Goal: Task Accomplishment & Management: Complete application form

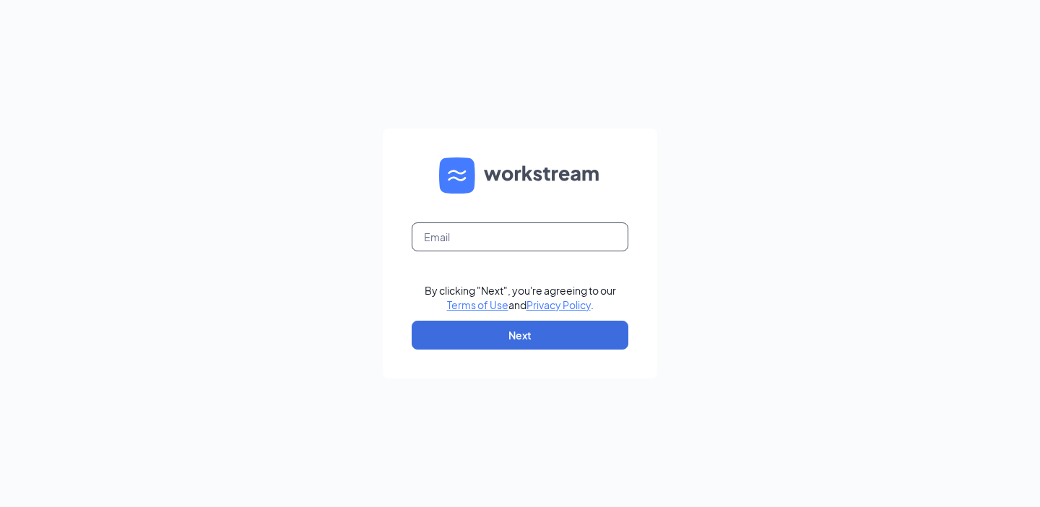
click at [515, 242] on input "text" at bounding box center [520, 236] width 217 height 29
type input "admin@cfaappleton.com"
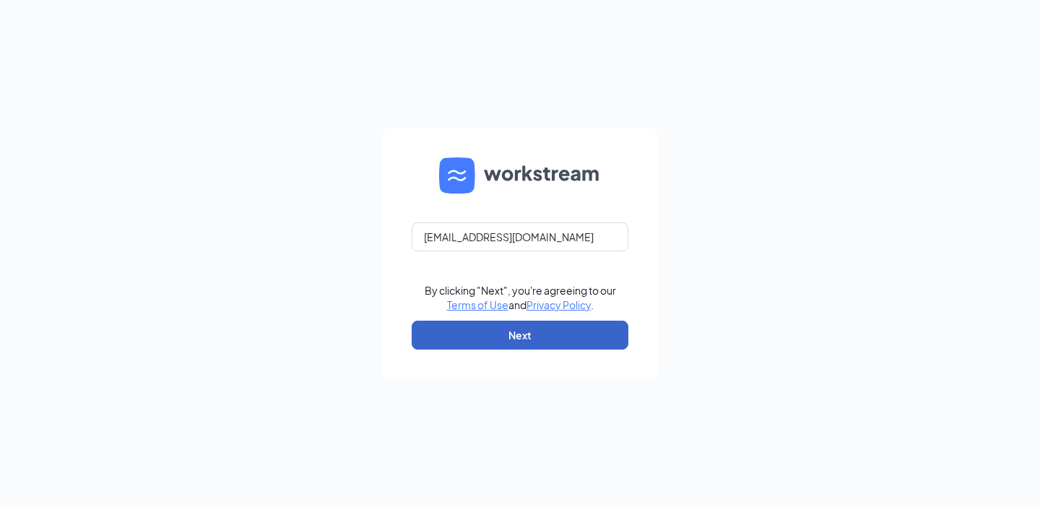
click at [512, 339] on button "Next" at bounding box center [520, 335] width 217 height 29
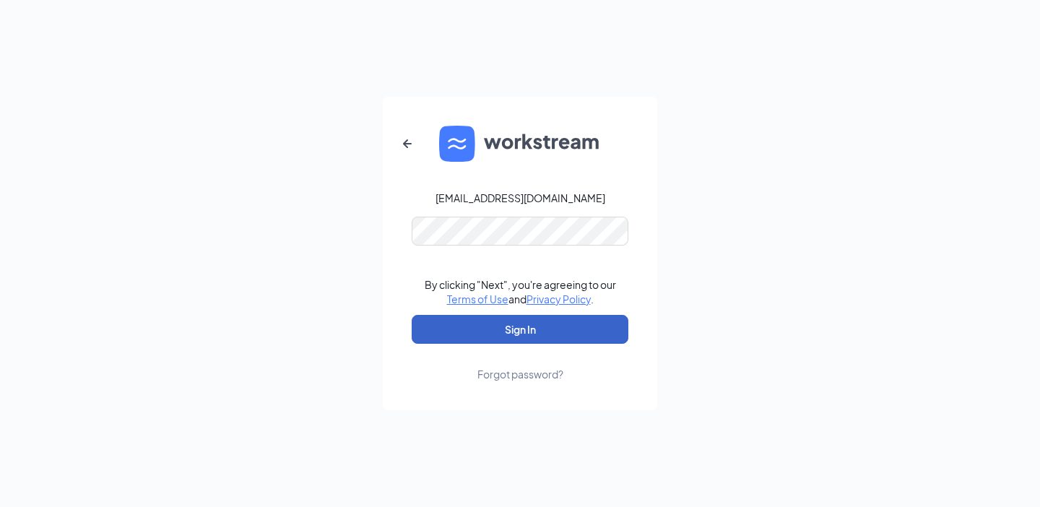
click at [495, 324] on button "Sign In" at bounding box center [520, 329] width 217 height 29
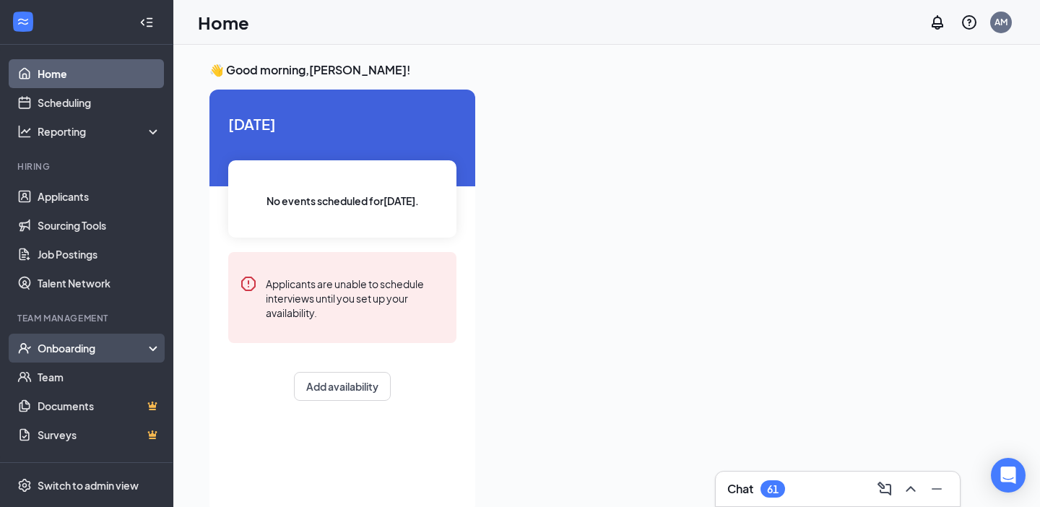
click at [107, 349] on div "Onboarding" at bounding box center [93, 348] width 111 height 14
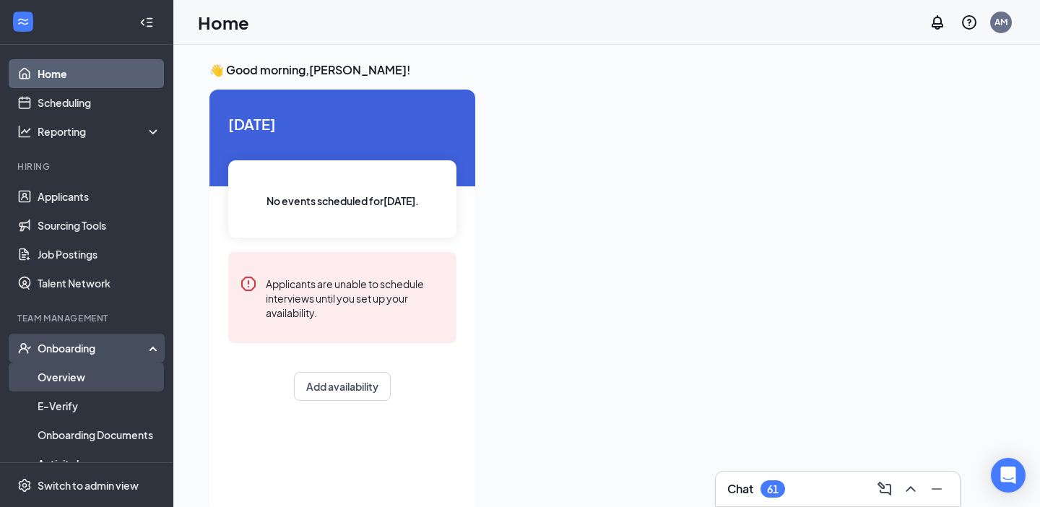
click at [104, 389] on link "Overview" at bounding box center [99, 377] width 123 height 29
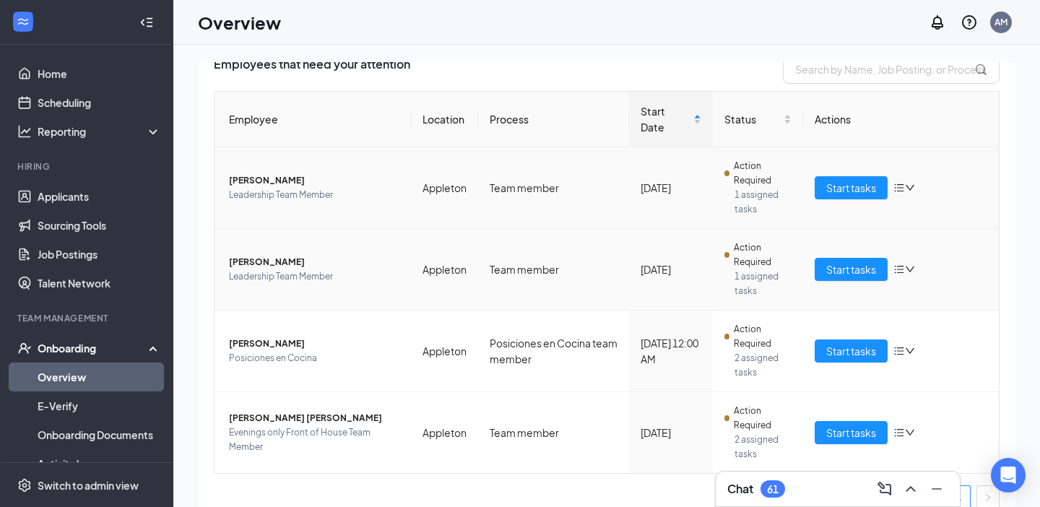
scroll to position [113, 0]
click at [846, 342] on span "Start tasks" at bounding box center [851, 350] width 50 height 16
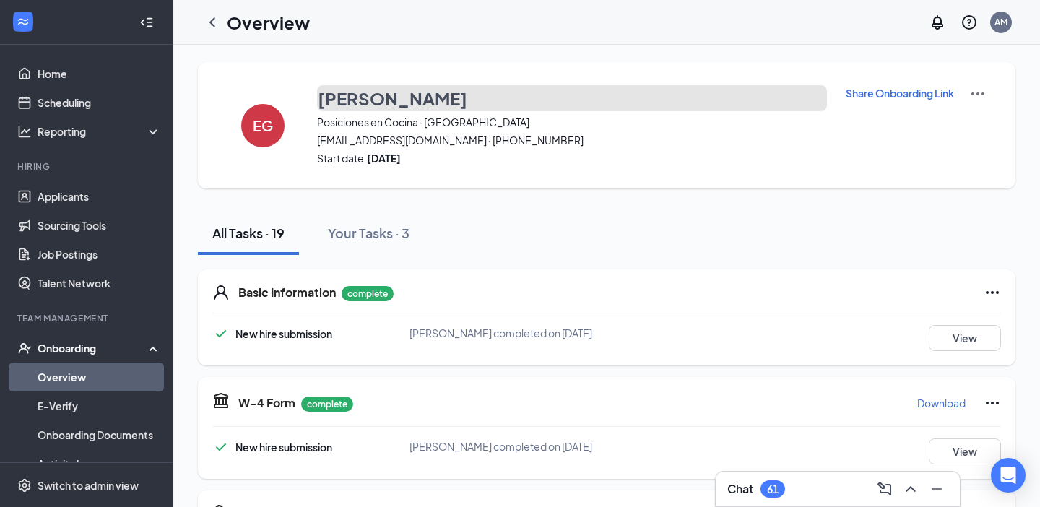
click at [356, 107] on h3 "[PERSON_NAME]" at bounding box center [392, 98] width 149 height 25
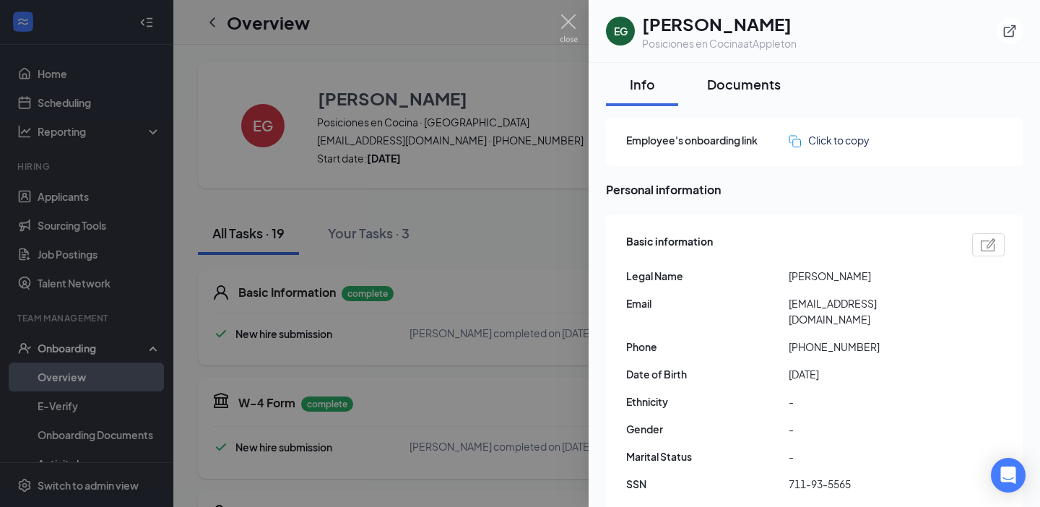
click at [736, 99] on button "Documents" at bounding box center [744, 84] width 103 height 43
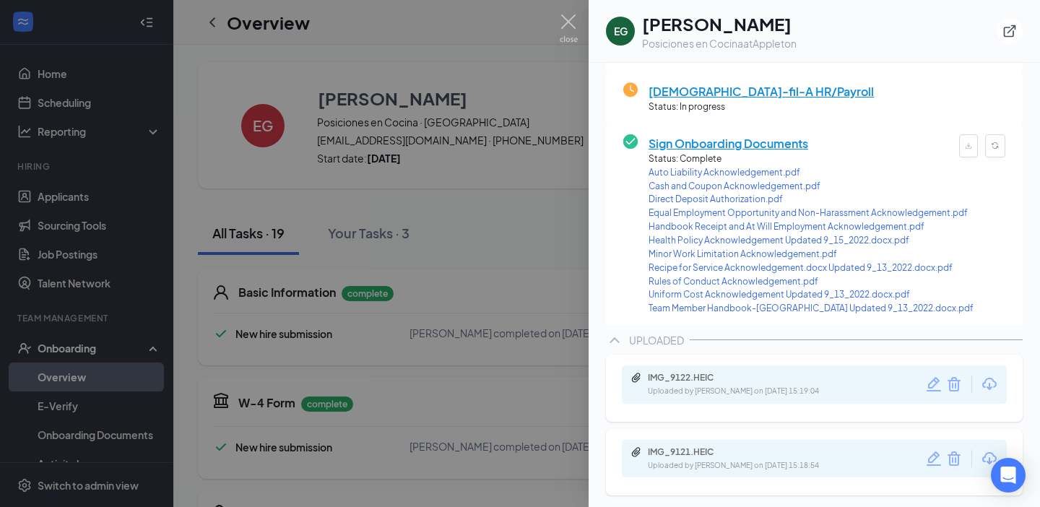
scroll to position [341, 0]
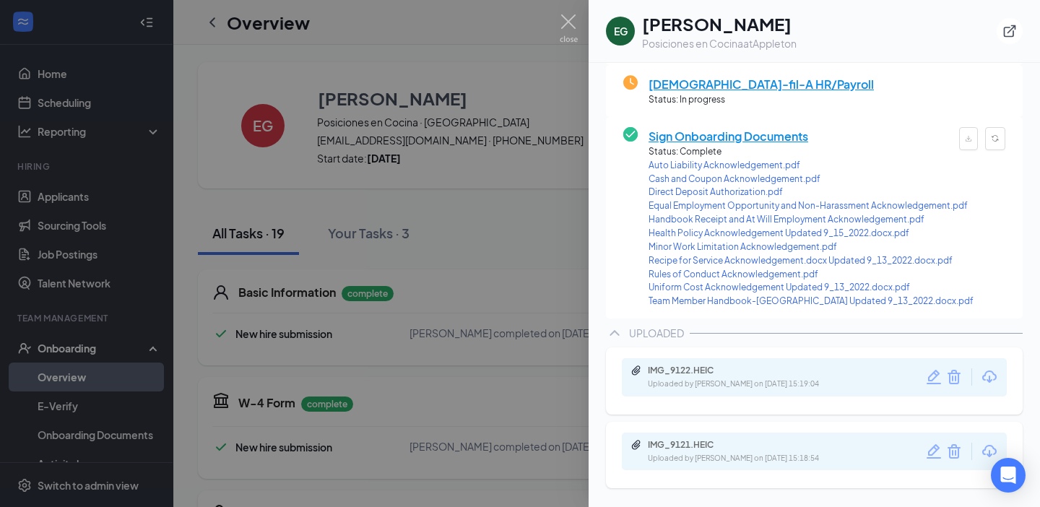
click at [988, 376] on icon "Download" at bounding box center [989, 376] width 17 height 17
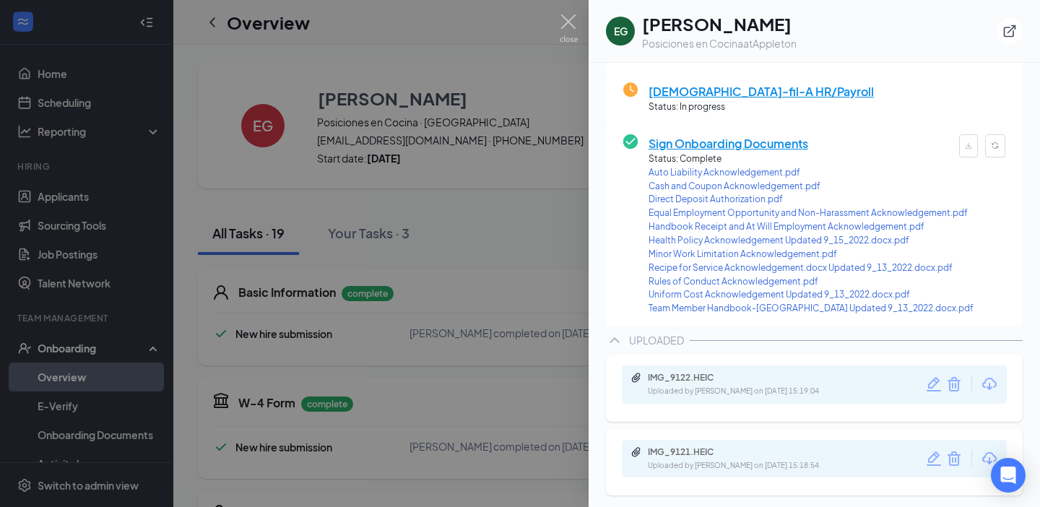
click at [981, 455] on icon "Download" at bounding box center [989, 458] width 17 height 17
click at [567, 19] on img at bounding box center [569, 28] width 18 height 28
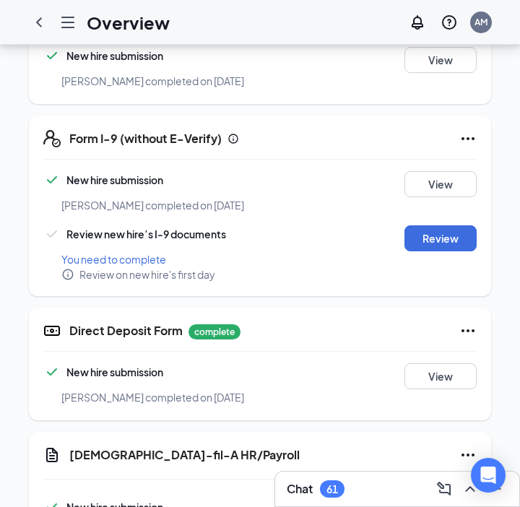
scroll to position [439, 0]
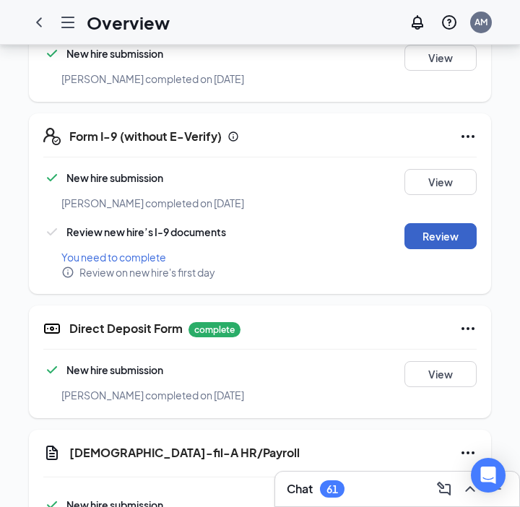
click at [435, 223] on button "Review" at bounding box center [440, 236] width 72 height 26
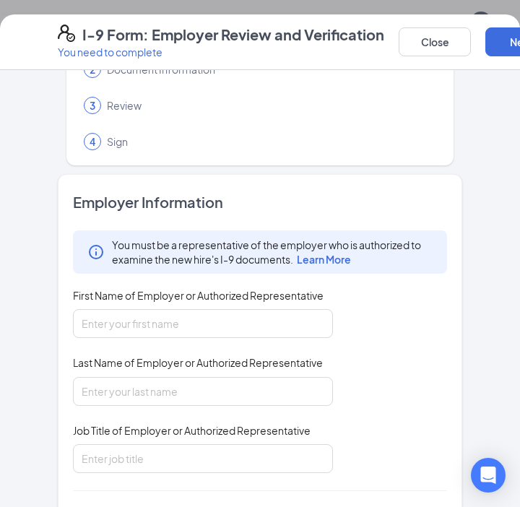
scroll to position [88, 0]
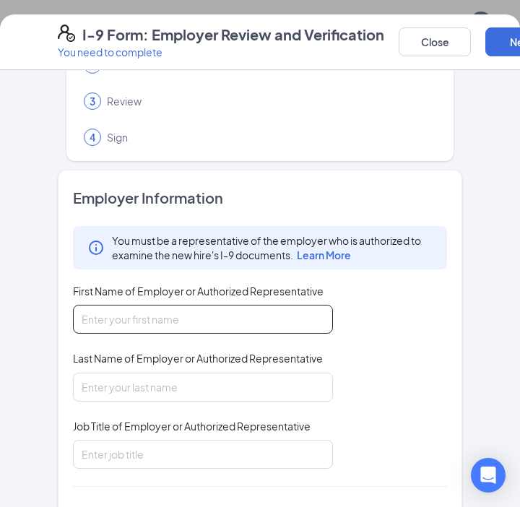
click at [267, 322] on input "First Name of Employer or Authorized Representative" at bounding box center [203, 319] width 260 height 29
type input "Amber"
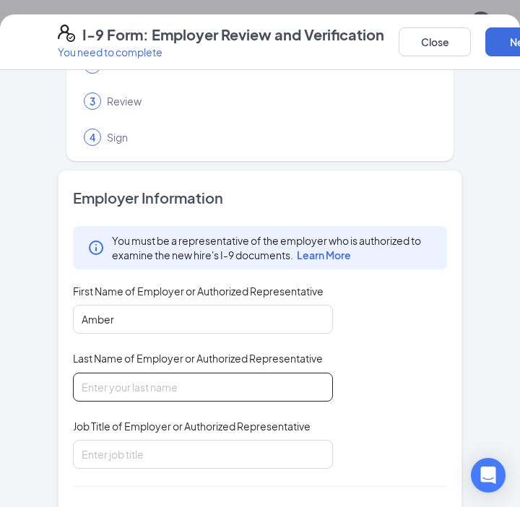
type input "[PERSON_NAME]"
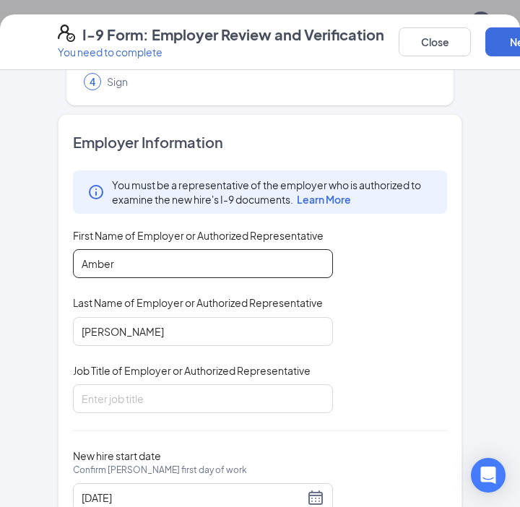
scroll to position [198, 0]
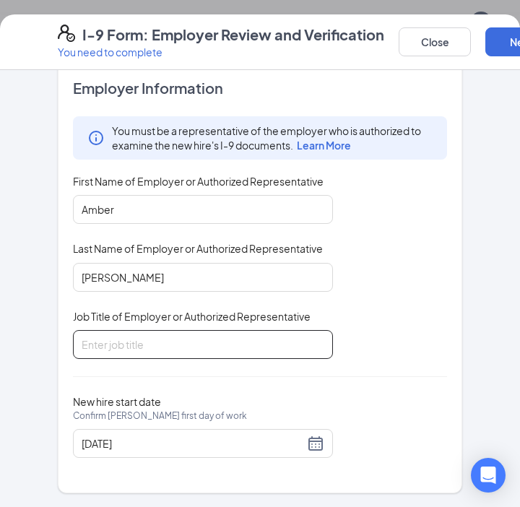
click at [207, 346] on input "Job Title of Employer or Authorized Representative" at bounding box center [203, 344] width 260 height 29
type input "HR Admin"
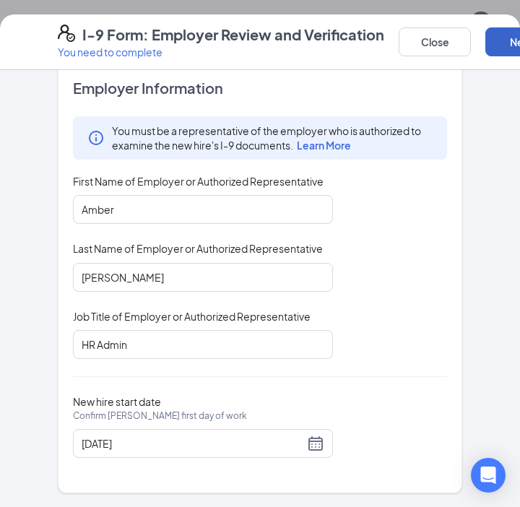
click at [503, 45] on button "Next" at bounding box center [521, 41] width 72 height 29
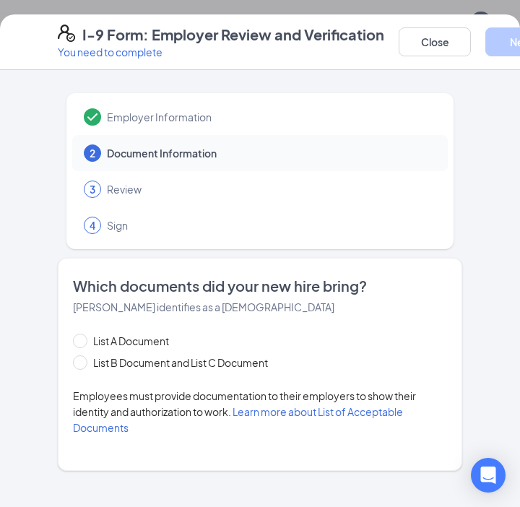
scroll to position [515, 0]
click at [77, 344] on span at bounding box center [80, 341] width 14 height 14
click at [77, 344] on input "List A Document" at bounding box center [78, 339] width 10 height 10
radio input "true"
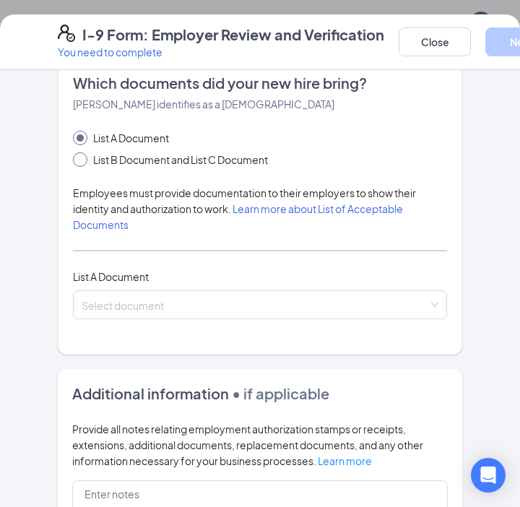
scroll to position [204, 0]
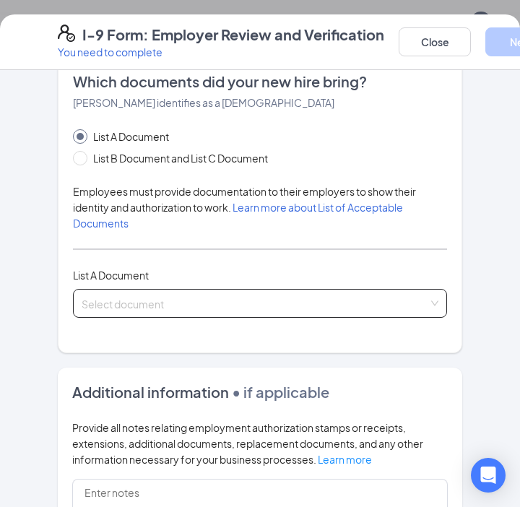
click at [196, 312] on span at bounding box center [255, 303] width 347 height 27
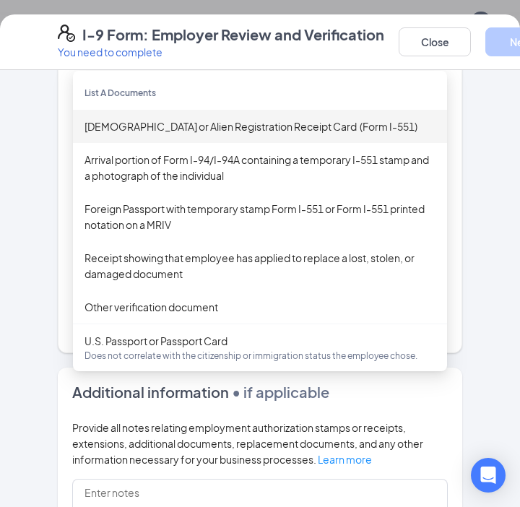
click at [256, 134] on div "[DEMOGRAPHIC_DATA] or Alien Registration Receipt Card (Form I-551)" at bounding box center [260, 126] width 374 height 33
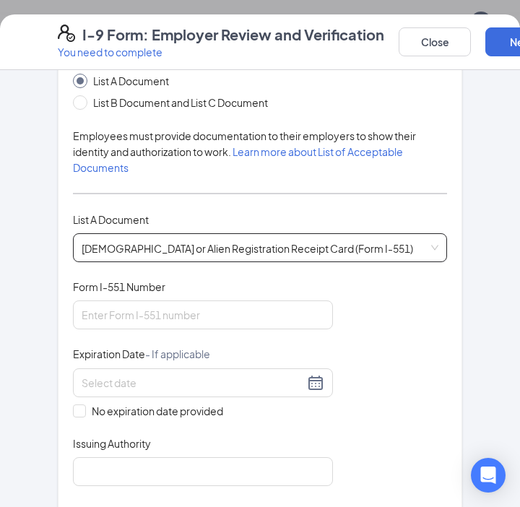
scroll to position [265, 0]
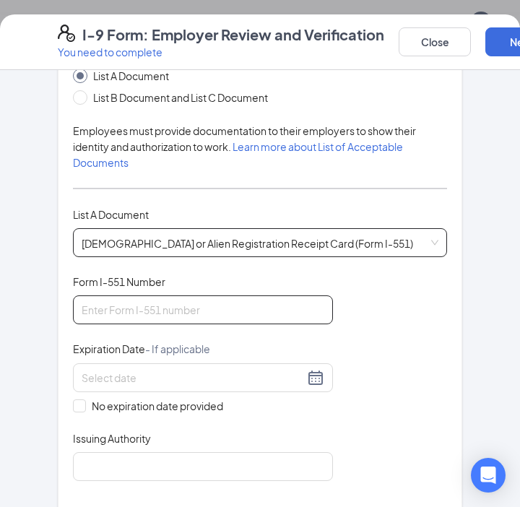
click at [234, 316] on input "Form I-551 Number" at bounding box center [203, 309] width 260 height 29
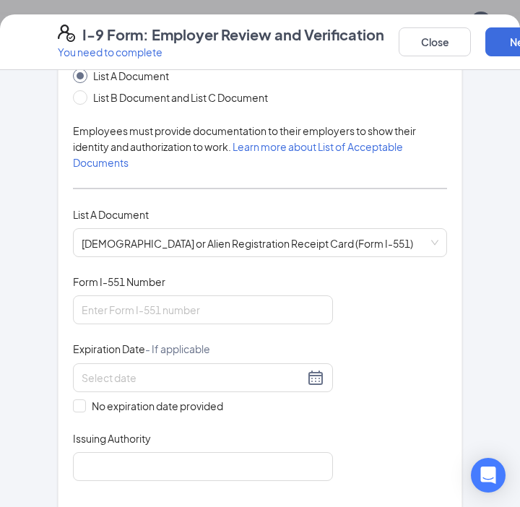
click at [362, 314] on div "Document Title [DEMOGRAPHIC_DATA] or Alien Registration Receipt Card (Form I-55…" at bounding box center [260, 377] width 374 height 207
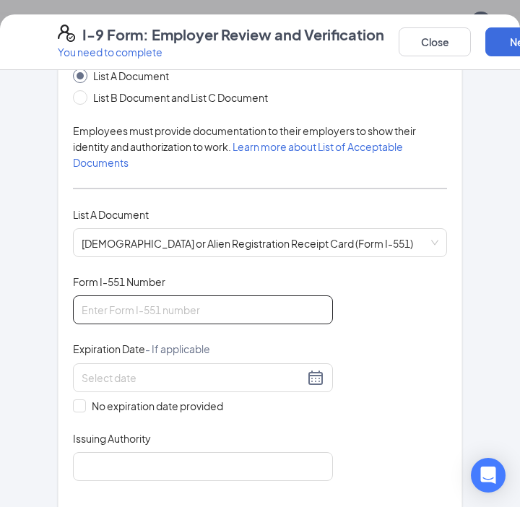
click at [108, 312] on input "Form I-551 Number" at bounding box center [203, 309] width 260 height 29
type input "SRC7394300486"
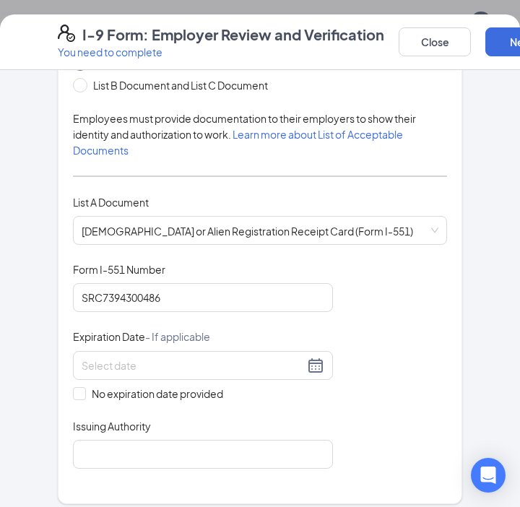
scroll to position [279, 0]
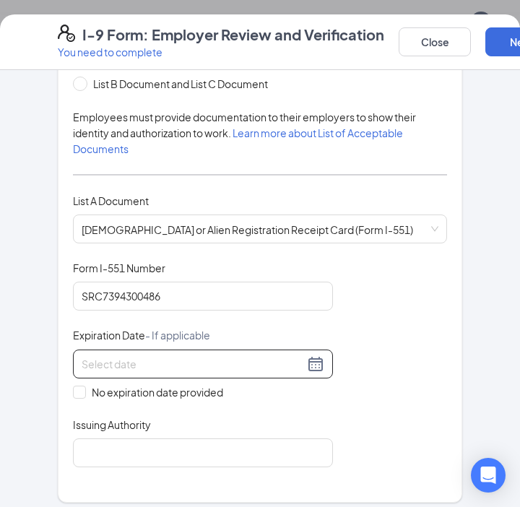
click at [313, 363] on div at bounding box center [203, 363] width 243 height 17
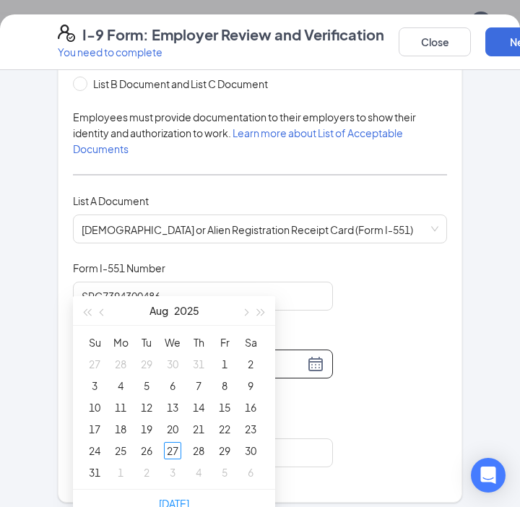
scroll to position [614, 0]
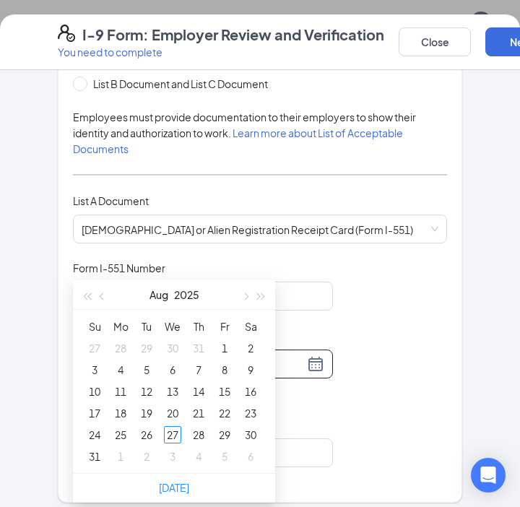
type input "[DATE]"
click at [264, 300] on button "button" at bounding box center [261, 294] width 16 height 29
click at [262, 295] on span "button" at bounding box center [261, 296] width 7 height 7
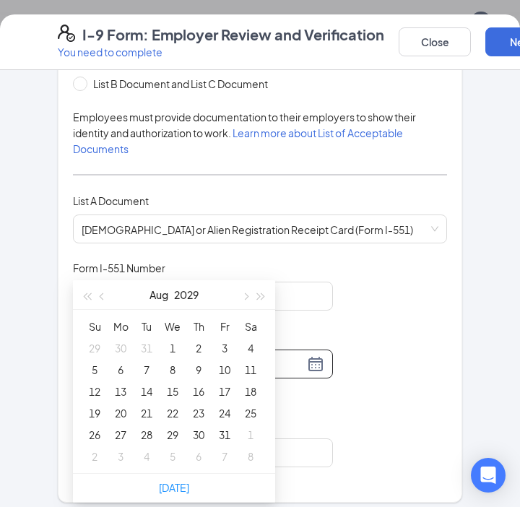
type input "[DATE]"
click at [104, 297] on span "button" at bounding box center [103, 296] width 7 height 7
type input "[DATE]"
click at [172, 369] on div "11" at bounding box center [172, 369] width 17 height 17
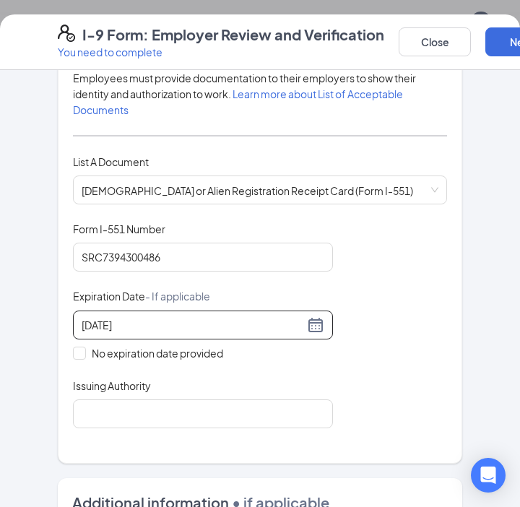
scroll to position [321, 0]
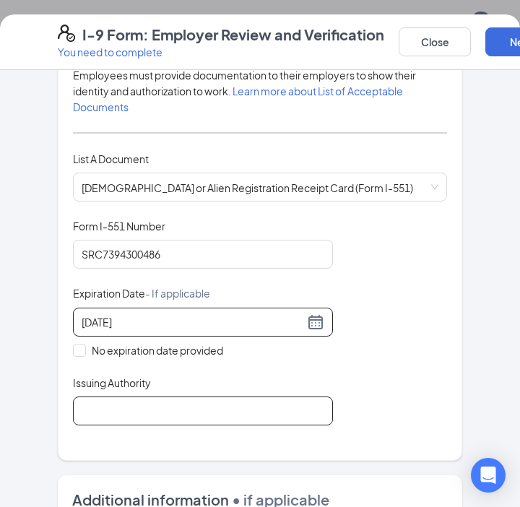
click at [162, 415] on input "Issuing Authority" at bounding box center [203, 410] width 260 height 29
type input "[GEOGRAPHIC_DATA]"
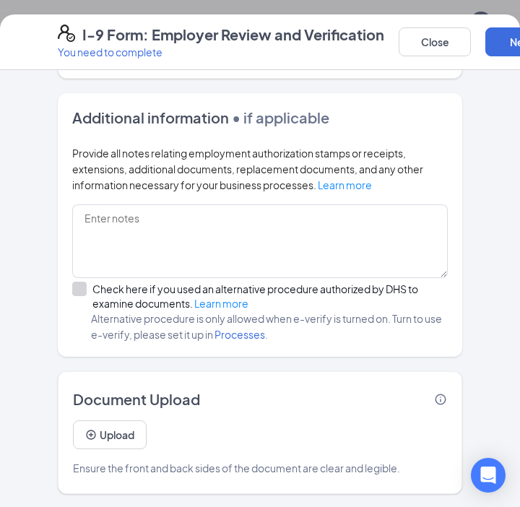
scroll to position [630, 0]
click at [131, 438] on button "Upload" at bounding box center [110, 434] width 74 height 29
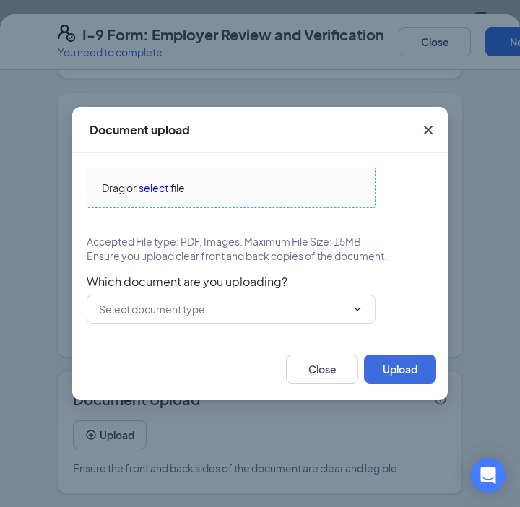
click at [161, 188] on span "select" at bounding box center [154, 188] width 30 height 16
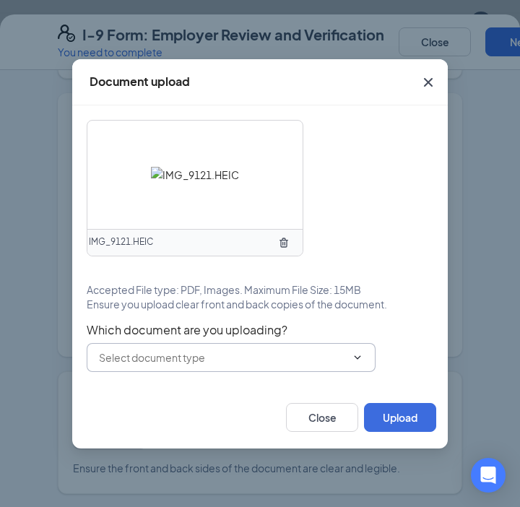
click at [318, 354] on input "text" at bounding box center [222, 358] width 247 height 16
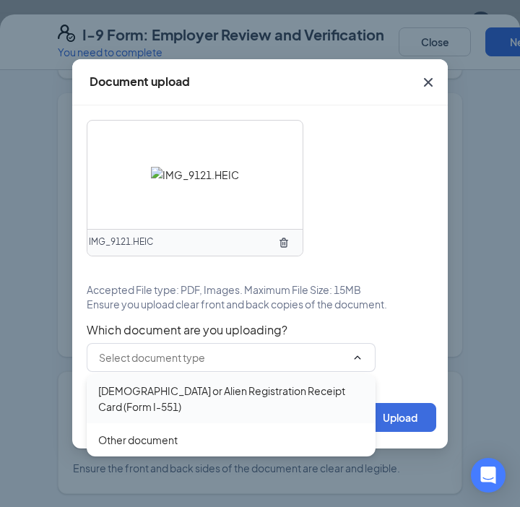
click at [190, 402] on div "[DEMOGRAPHIC_DATA] or Alien Registration Receipt Card (Form I-551)" at bounding box center [231, 399] width 266 height 32
type input "[DEMOGRAPHIC_DATA] or Alien Registration Receipt Card (Form I-551)"
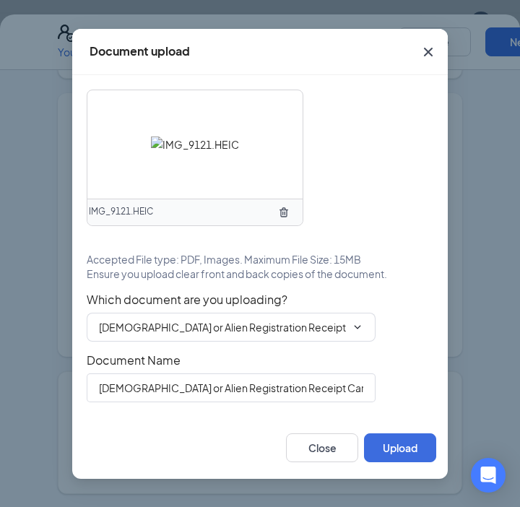
scroll to position [521, 0]
click at [404, 448] on button "Upload" at bounding box center [400, 447] width 72 height 29
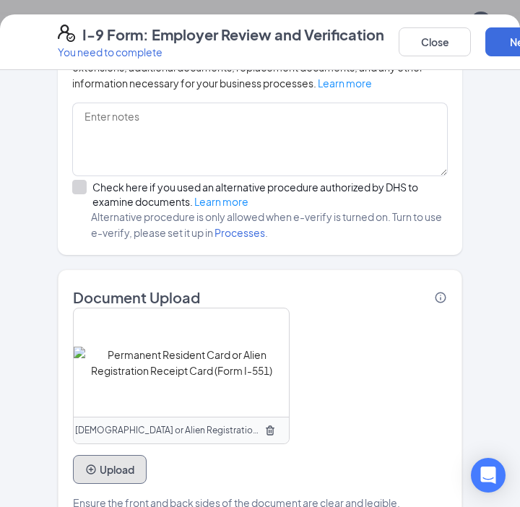
scroll to position [839, 0]
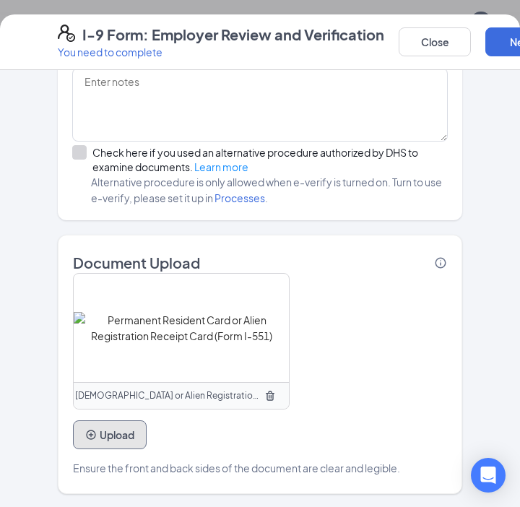
click at [118, 432] on button "Upload" at bounding box center [110, 434] width 74 height 29
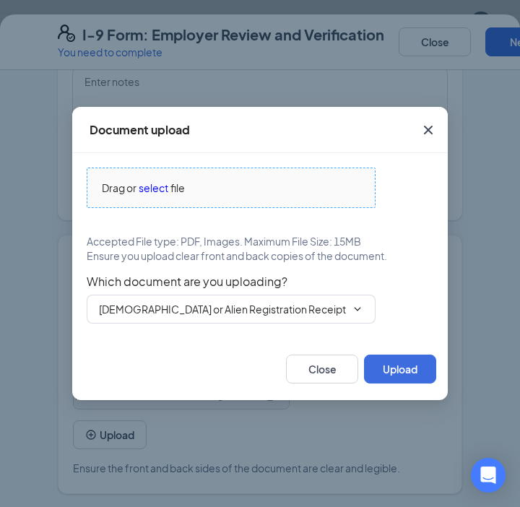
click at [155, 188] on span "select" at bounding box center [154, 188] width 30 height 16
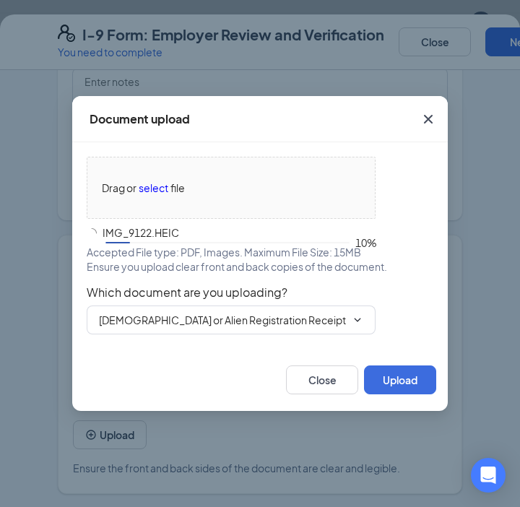
scroll to position [541, 0]
click at [338, 324] on input "[DEMOGRAPHIC_DATA] or Alien Registration Receipt Card (Form I-551)" at bounding box center [222, 320] width 247 height 16
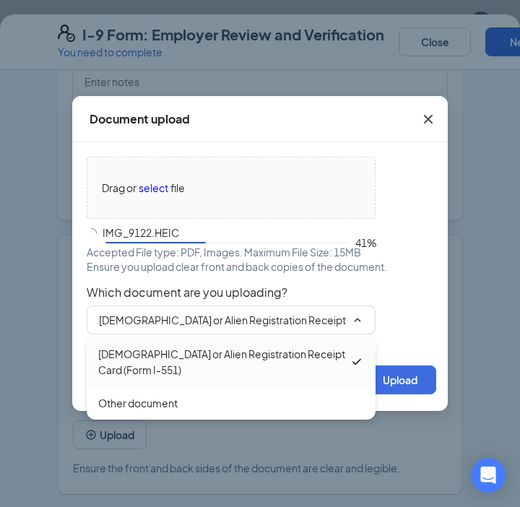
click at [279, 361] on div "[DEMOGRAPHIC_DATA] or Alien Registration Receipt Card (Form I-551)" at bounding box center [223, 362] width 251 height 32
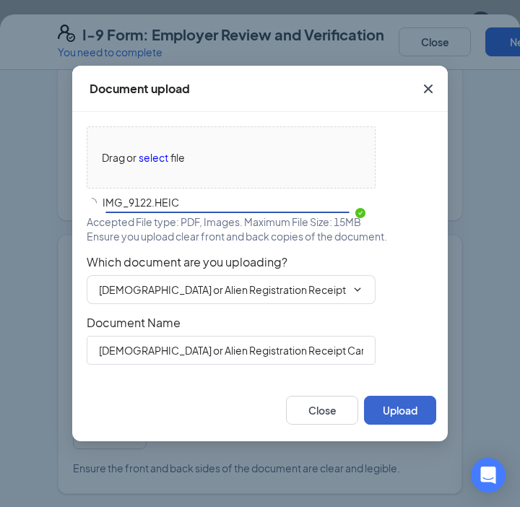
click at [398, 379] on div "Drag or select file IMG_9122.HEIC Accepted File type: PDF, Images. Maximum File…" at bounding box center [260, 245] width 376 height 267
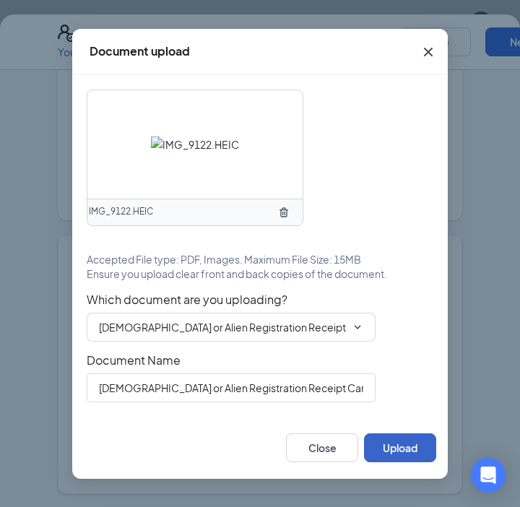
click at [382, 448] on button "Upload" at bounding box center [400, 447] width 72 height 29
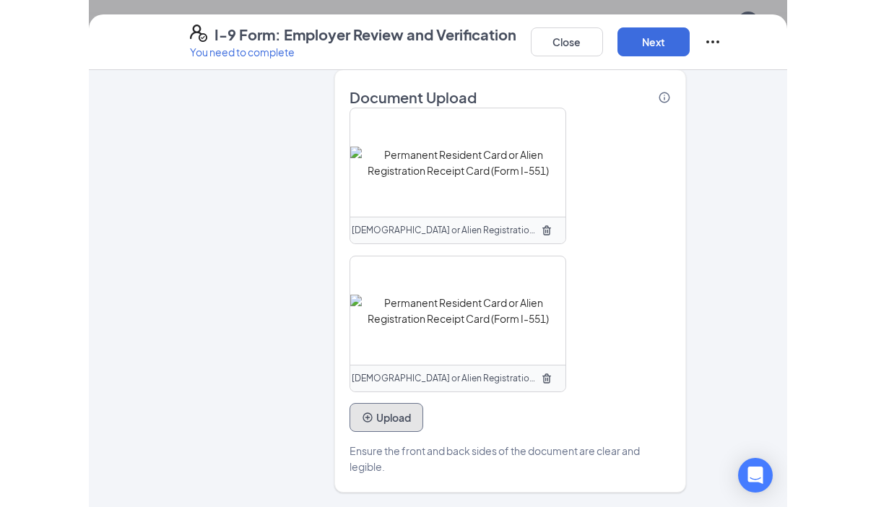
scroll to position [650, 0]
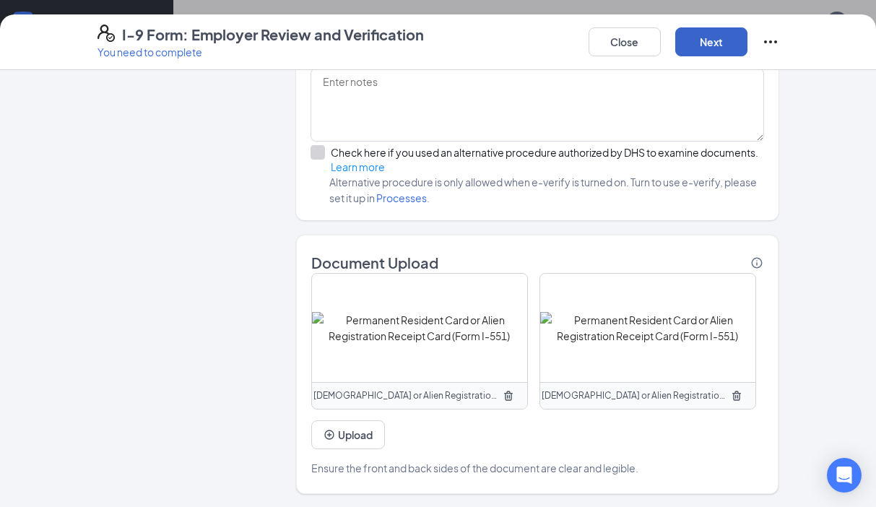
click at [728, 51] on button "Next" at bounding box center [711, 41] width 72 height 29
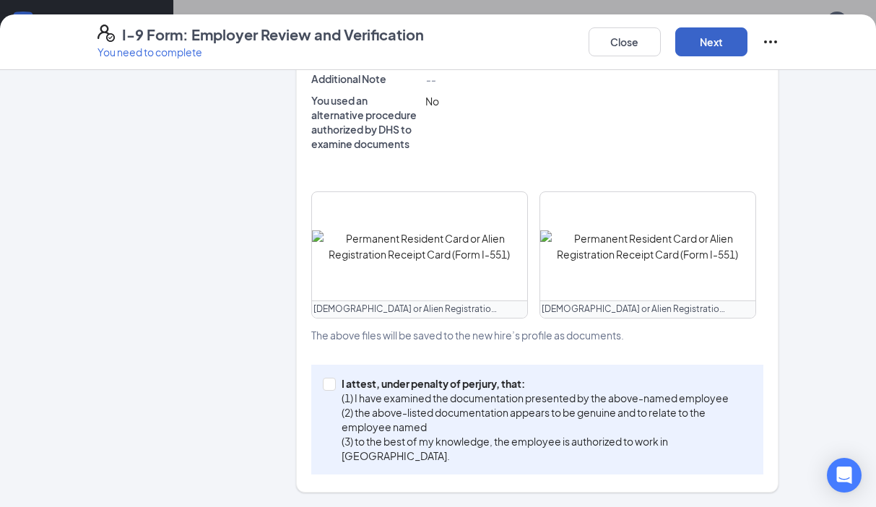
scroll to position [475, 0]
click at [331, 386] on input "I attest, under penalty of [PERSON_NAME], that: (1) I have examined the documen…" at bounding box center [328, 383] width 10 height 10
checkbox input "true"
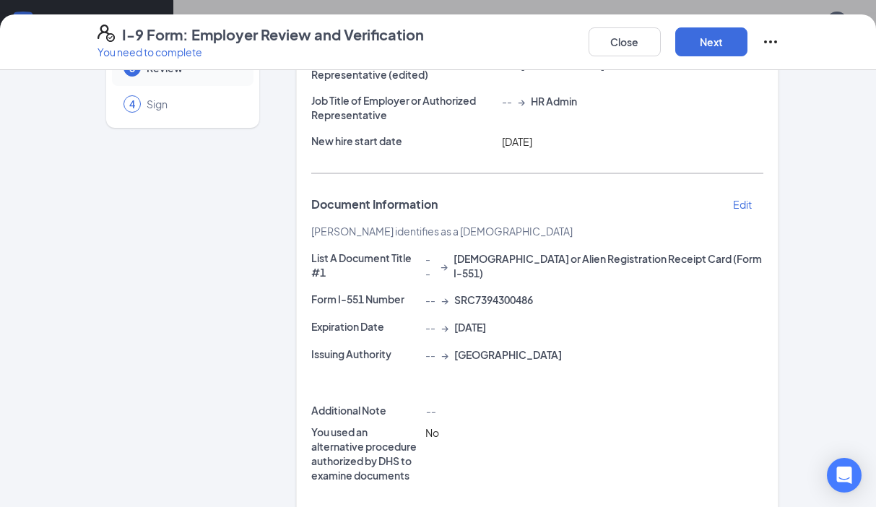
scroll to position [118, 0]
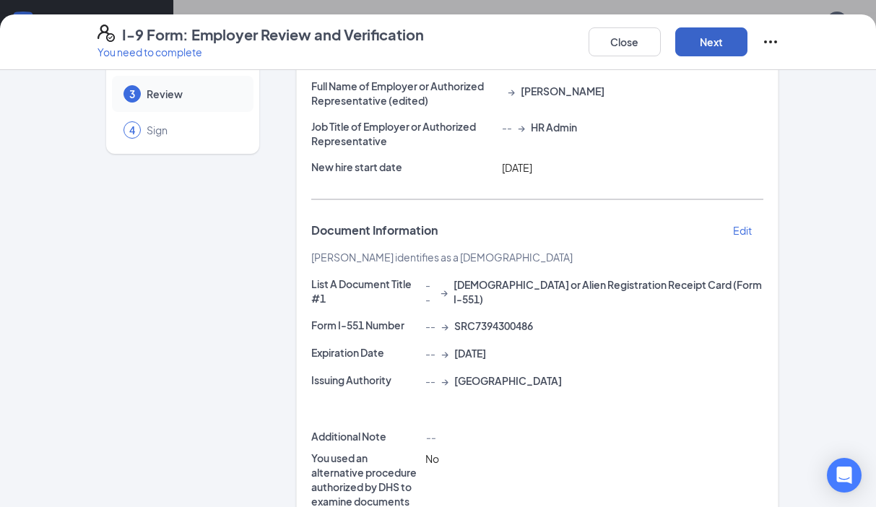
click at [733, 41] on button "Next" at bounding box center [711, 41] width 72 height 29
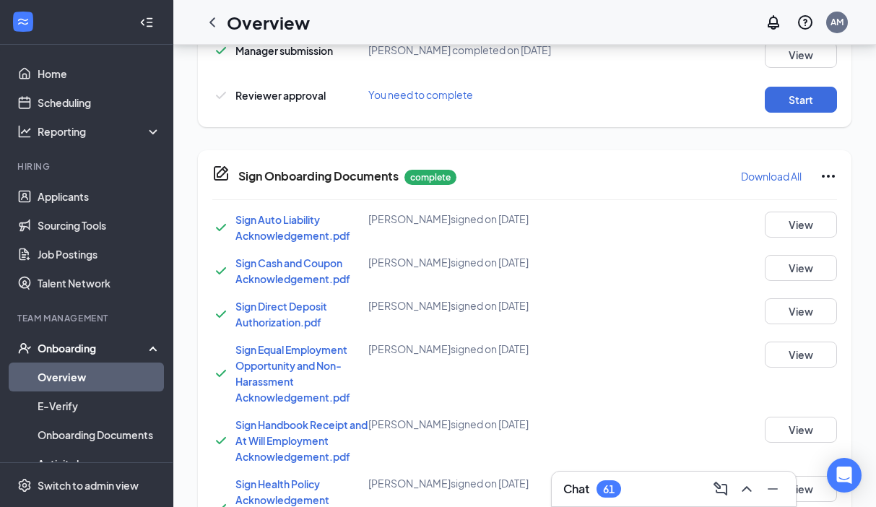
scroll to position [830, 0]
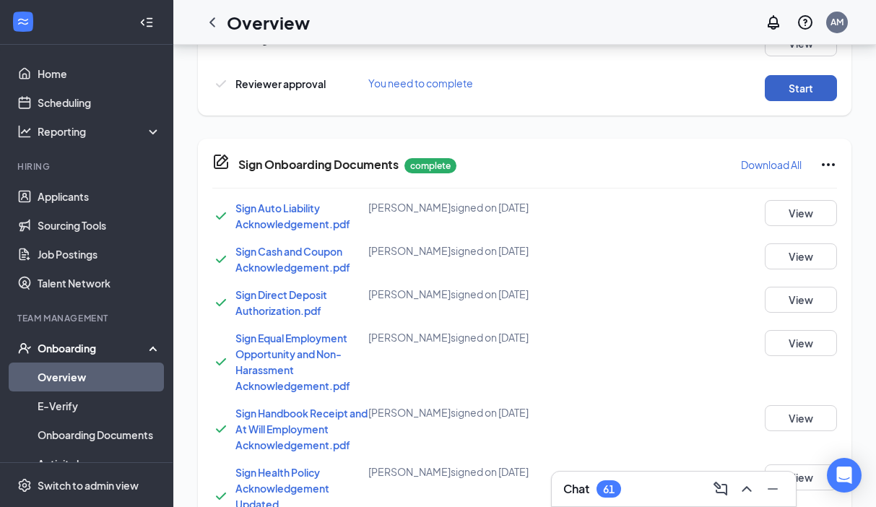
click at [812, 101] on button "Start" at bounding box center [801, 88] width 72 height 26
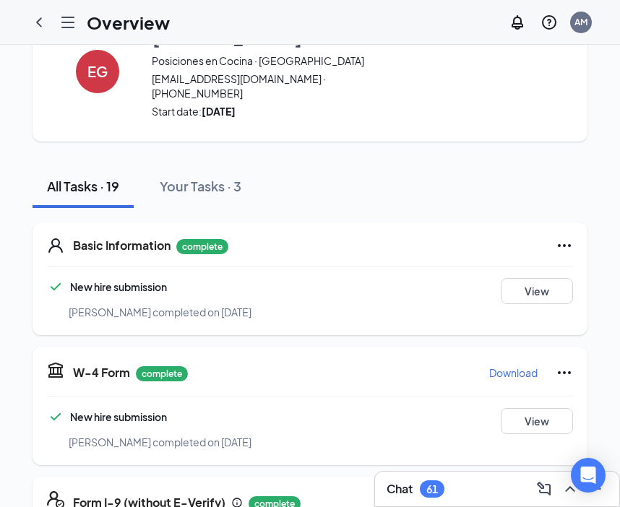
scroll to position [0, 0]
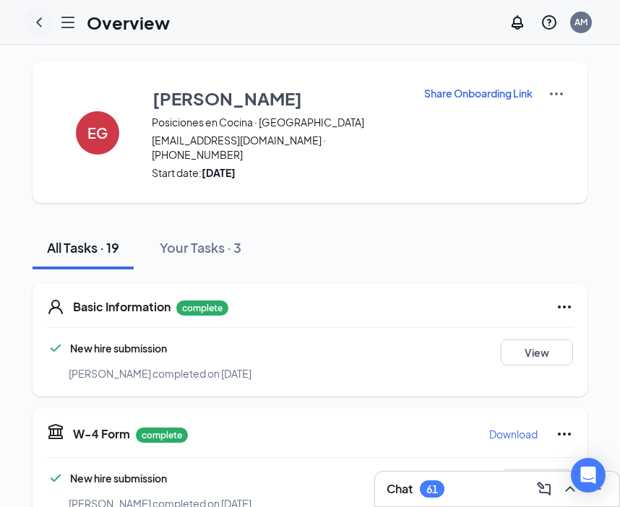
click at [39, 22] on icon "ChevronLeft" at bounding box center [38, 22] width 17 height 17
